Goal: Task Accomplishment & Management: Manage account settings

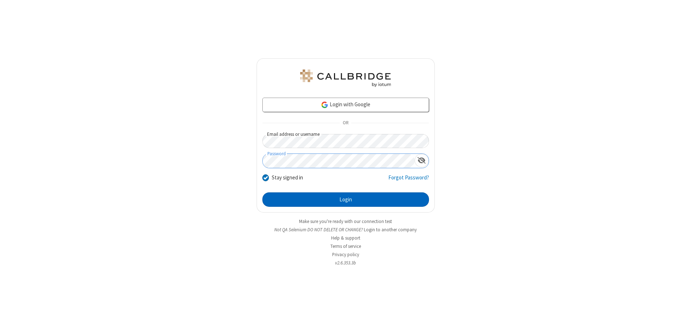
click at [345, 199] on button "Login" at bounding box center [345, 199] width 167 height 14
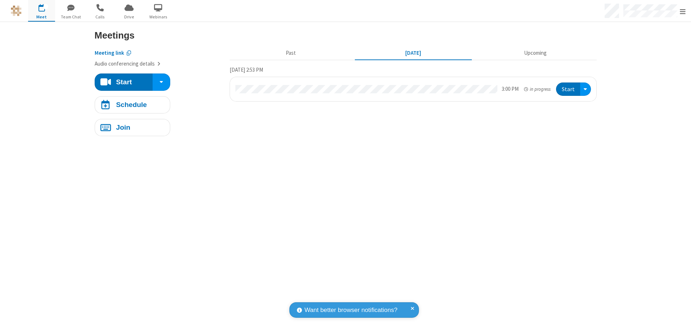
click at [682, 11] on span "Open menu" at bounding box center [683, 11] width 6 height 7
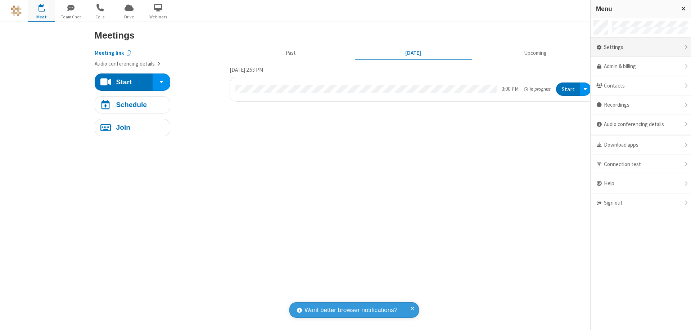
click at [640, 47] on div "Settings" at bounding box center [640, 47] width 100 height 19
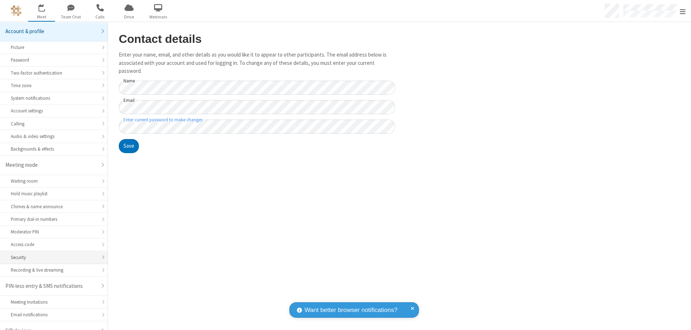
click at [51, 254] on div "Security" at bounding box center [54, 257] width 86 height 7
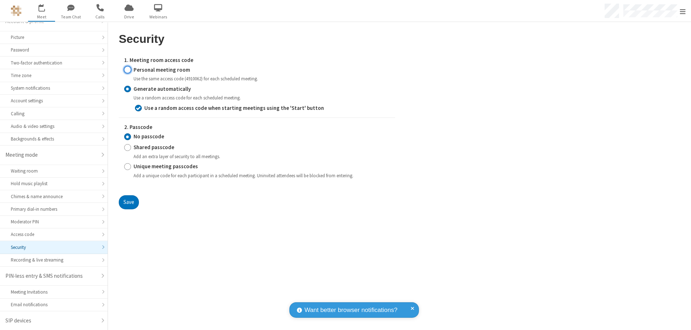
click at [127, 69] on input "Personal meeting room" at bounding box center [127, 70] width 7 height 8
radio input "true"
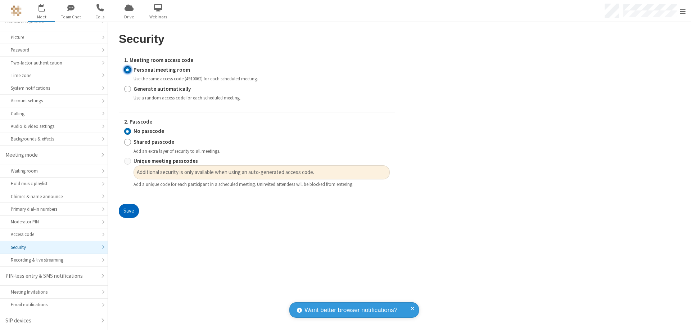
click at [128, 211] on button "Save" at bounding box center [129, 211] width 20 height 14
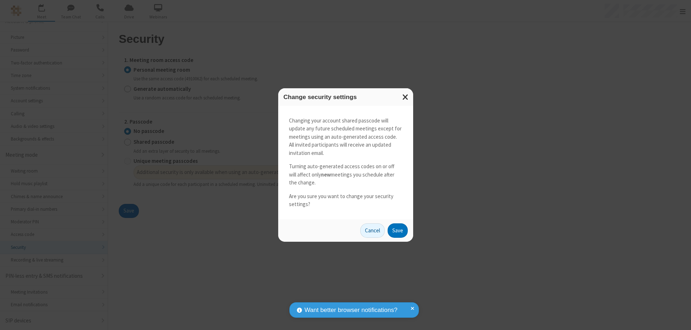
click at [397, 230] on button "Save" at bounding box center [397, 230] width 20 height 14
